Goal: Information Seeking & Learning: Learn about a topic

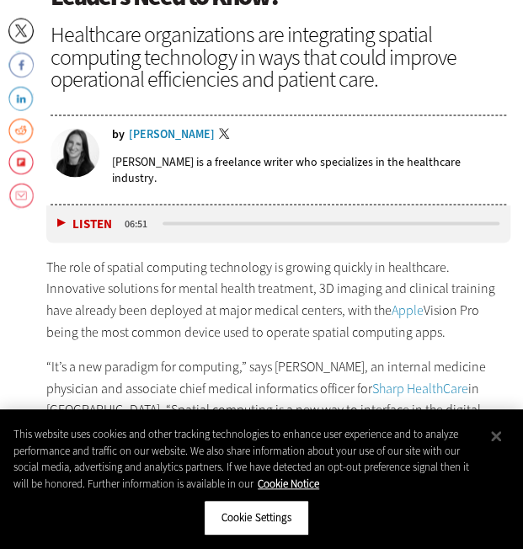
scroll to position [728, 0]
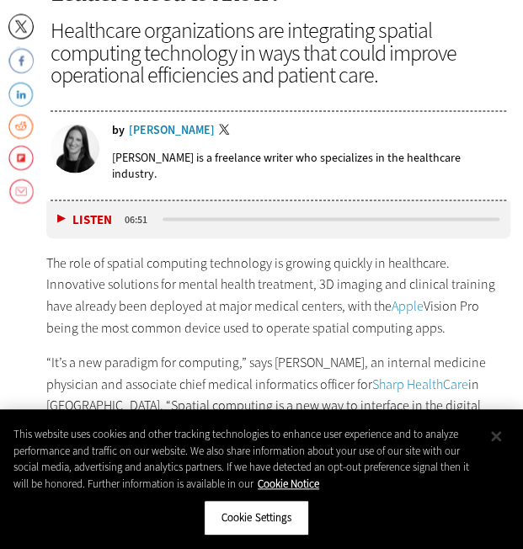
click at [497, 446] on button "Close" at bounding box center [495, 436] width 37 height 37
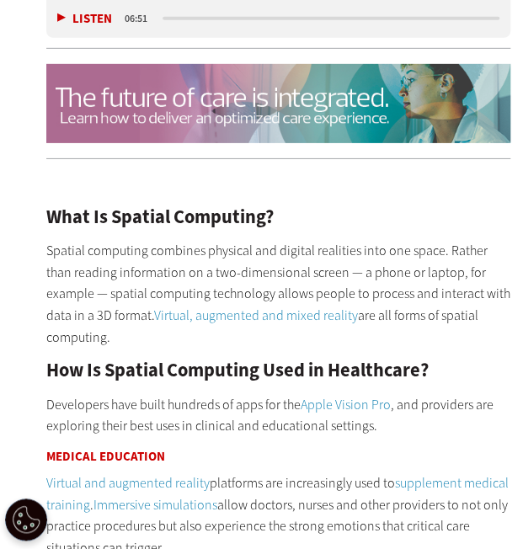
scroll to position [1267, 0]
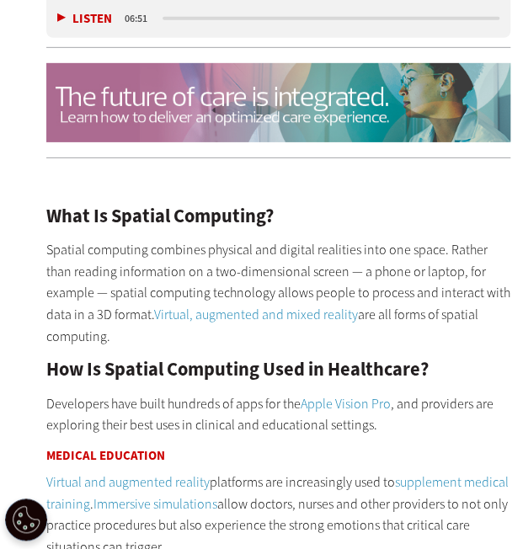
click at [311, 321] on p "Spatial computing combines physical and digital realities into one space. Rathe…" at bounding box center [278, 293] width 465 height 108
click at [382, 180] on p at bounding box center [278, 183] width 465 height 22
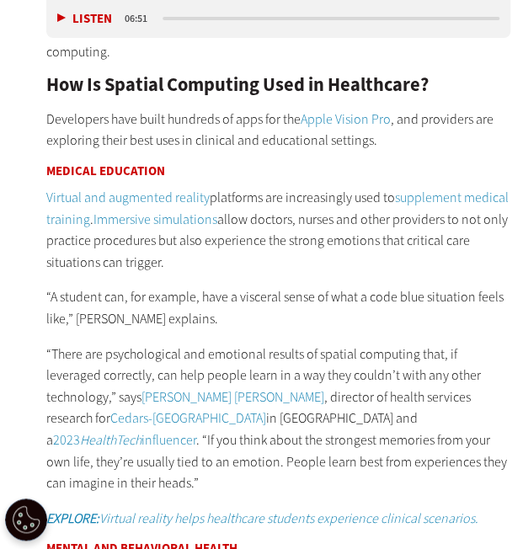
scroll to position [1551, 0]
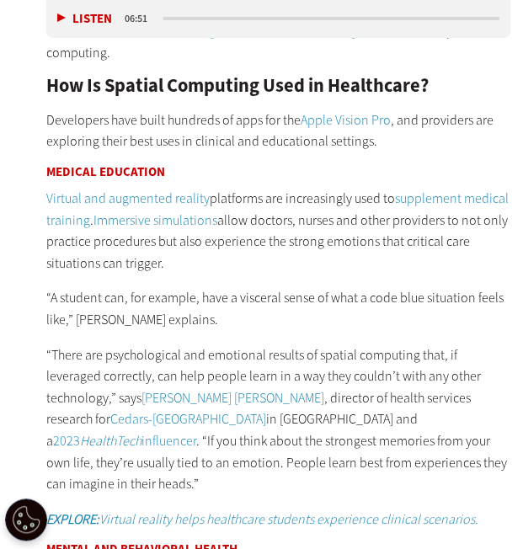
click at [119, 189] on link "Virtual and augmented reality" at bounding box center [127, 198] width 163 height 18
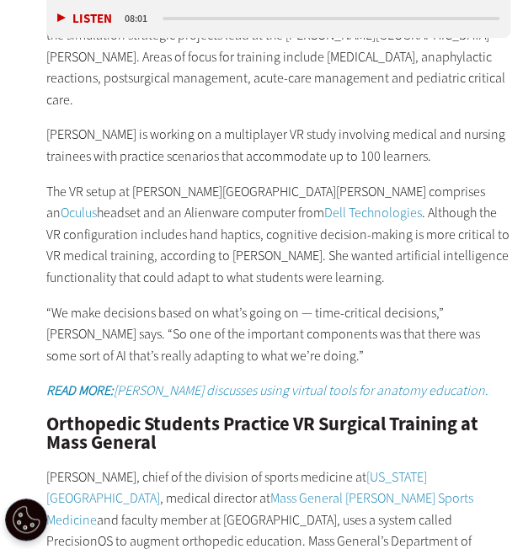
scroll to position [1596, 0]
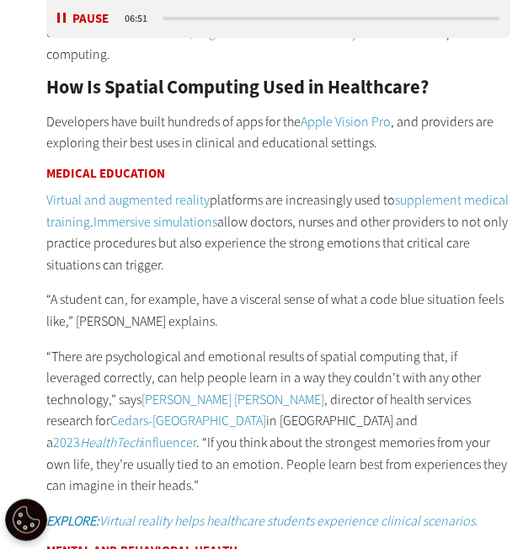
click at [103, 111] on p "Developers have built hundreds of apps for the Apple Vision Pro , and providers…" at bounding box center [278, 132] width 465 height 43
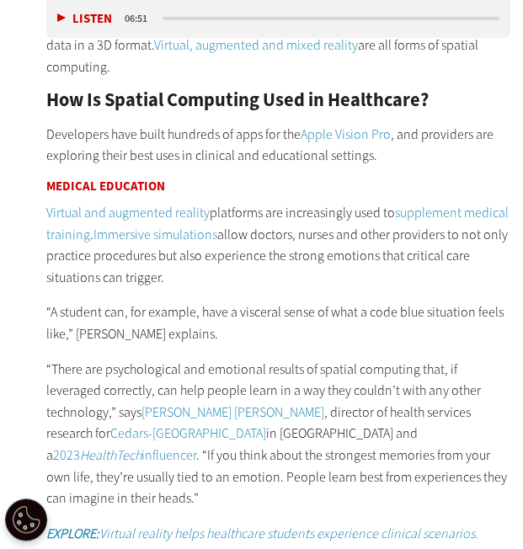
scroll to position [1538, 0]
